Goal: Information Seeking & Learning: Learn about a topic

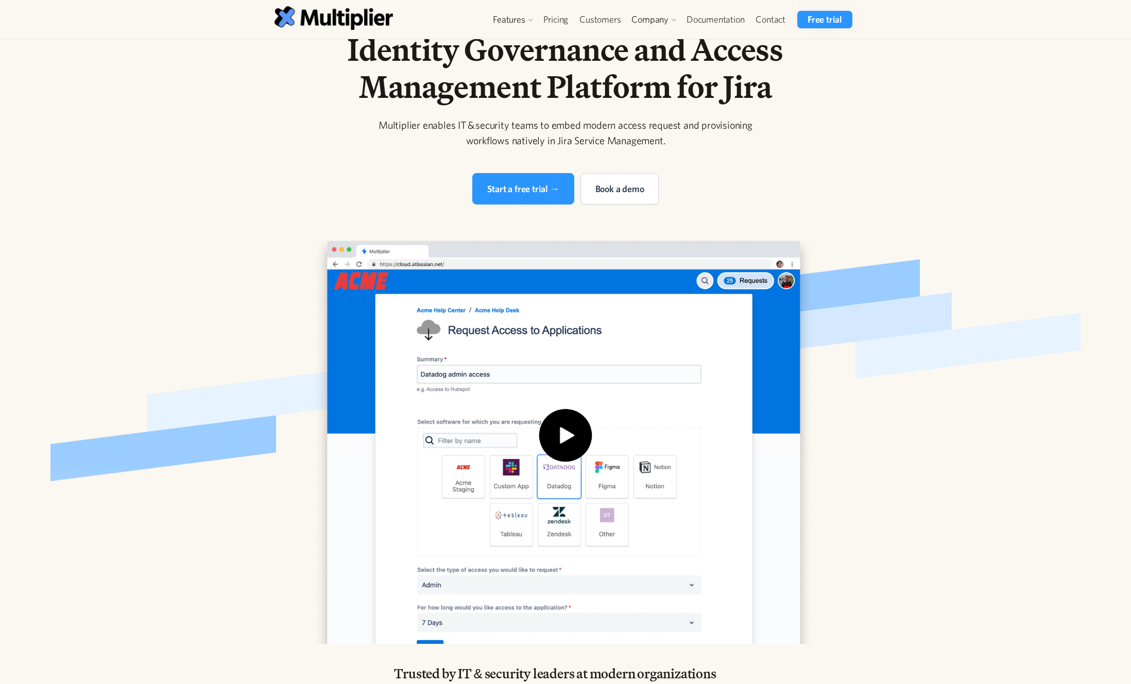
scroll to position [36, 0]
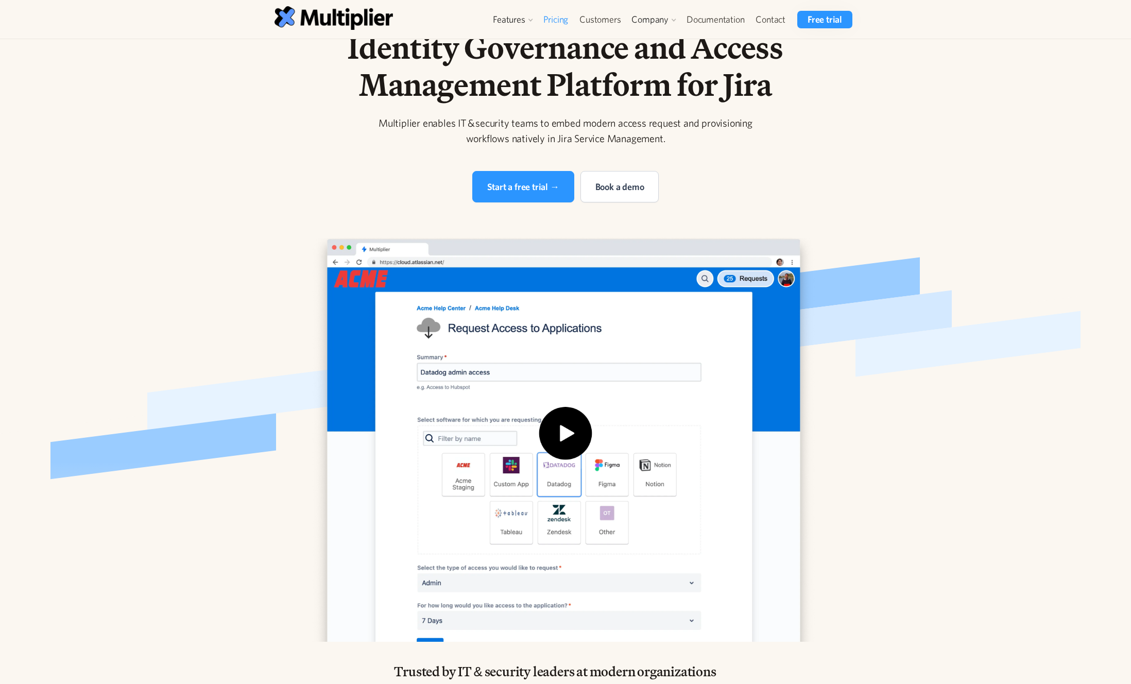
click at [554, 11] on link "Pricing" at bounding box center [556, 20] width 37 height 18
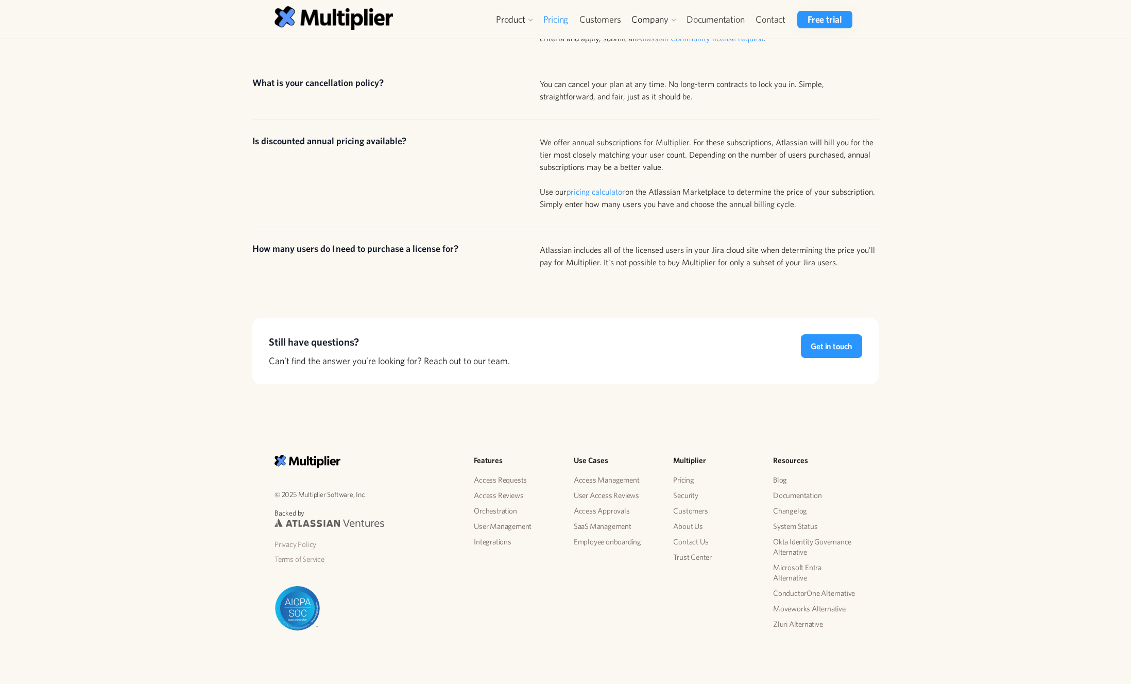
scroll to position [939, 0]
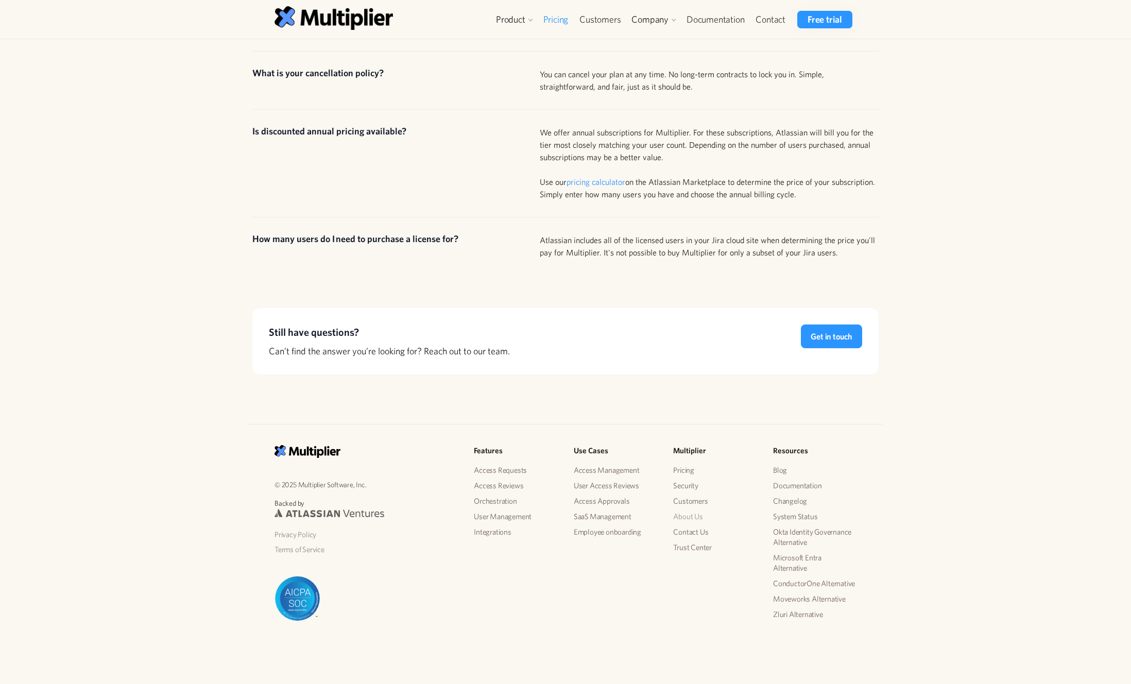
click at [686, 516] on link "About Us" at bounding box center [714, 516] width 83 height 15
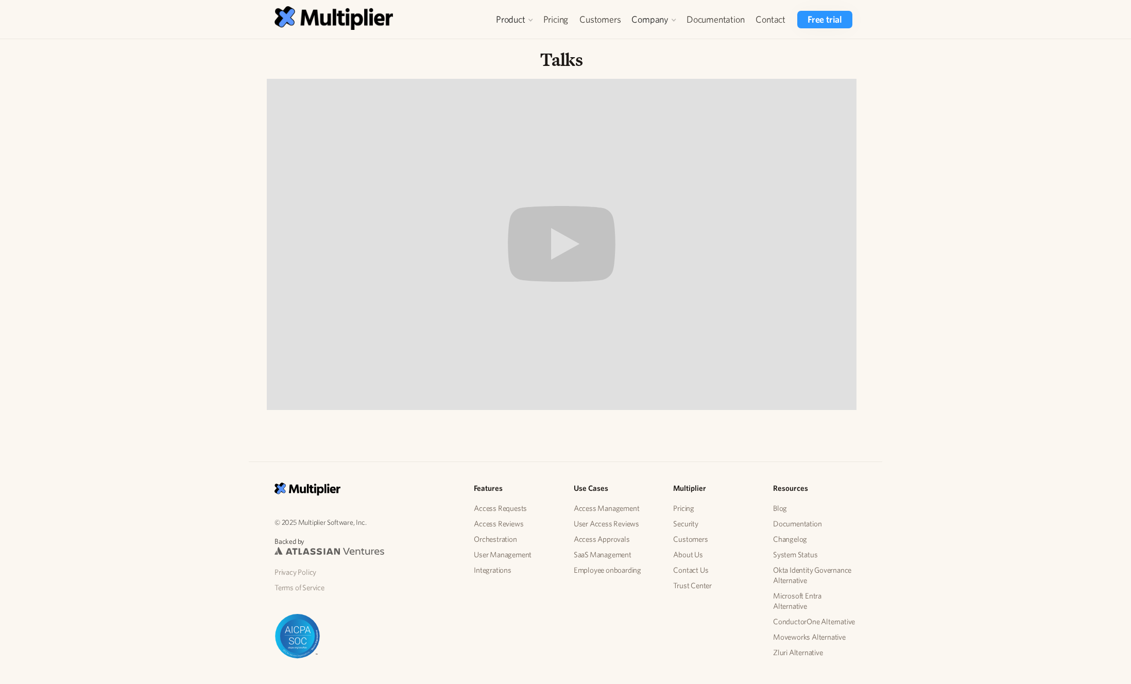
scroll to position [822, 0]
